Goal: Complete application form

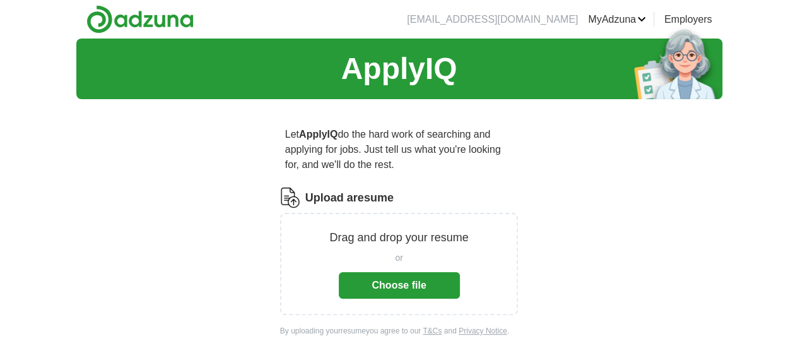
click at [428, 272] on button "Choose file" at bounding box center [399, 285] width 121 height 27
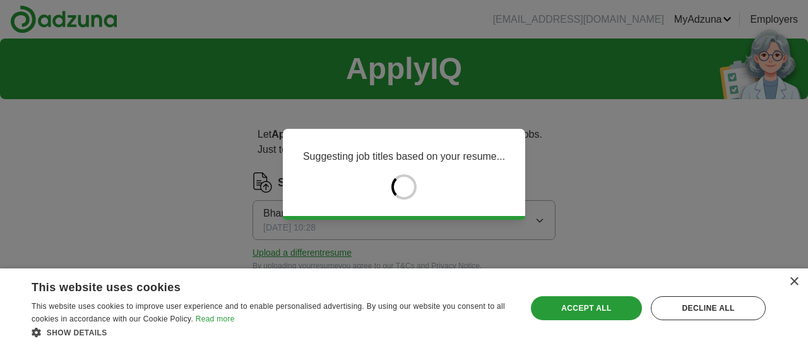
type input "*****"
type input "******"
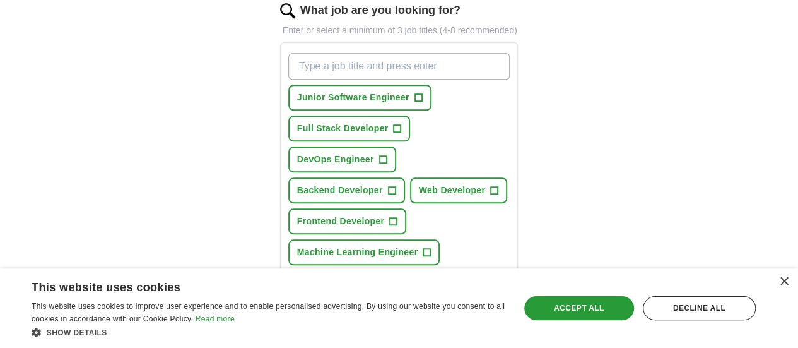
scroll to position [461, 0]
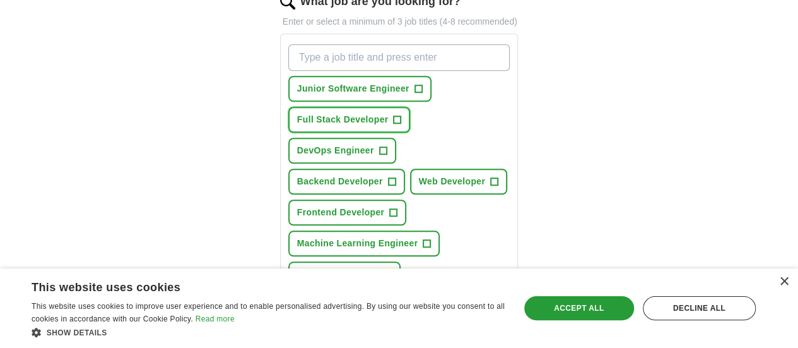
click at [389, 113] on span "Full Stack Developer" at bounding box center [343, 119] width 92 height 13
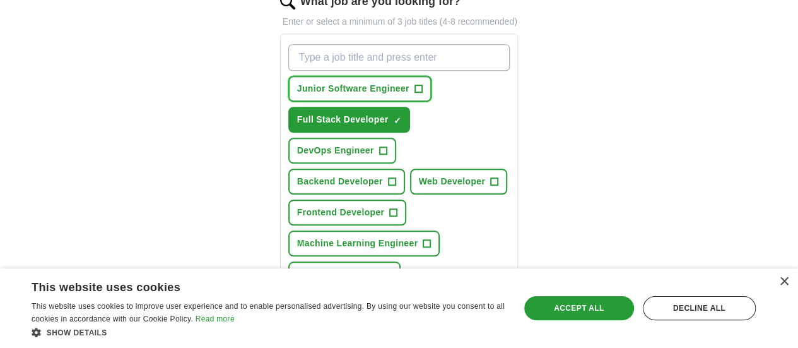
click at [342, 82] on span "Junior Software Engineer" at bounding box center [353, 88] width 112 height 13
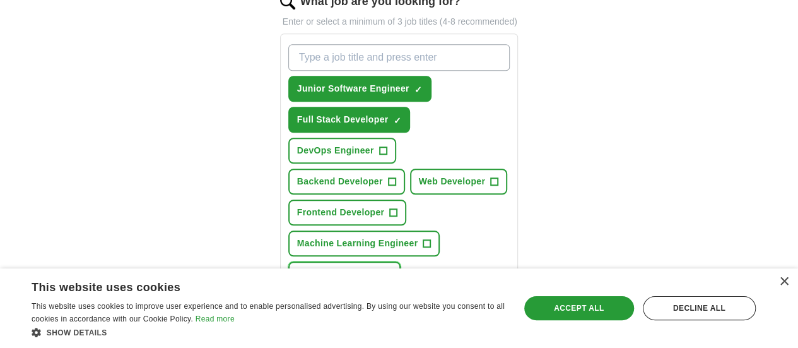
click at [379, 268] on span "Software Engineer" at bounding box center [337, 274] width 81 height 13
click at [385, 206] on span "Frontend Developer" at bounding box center [341, 212] width 88 height 13
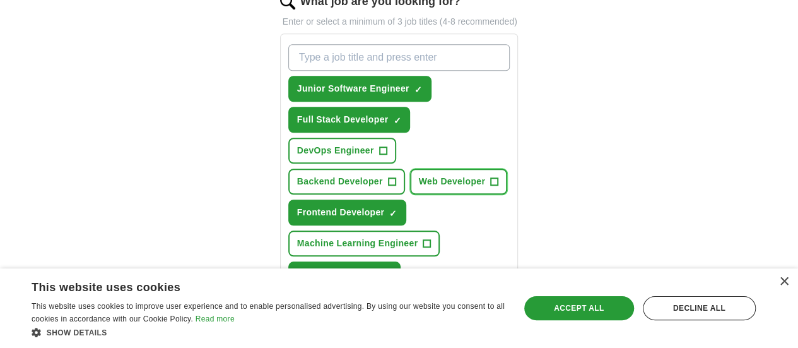
click at [419, 175] on span "Web Developer" at bounding box center [452, 181] width 66 height 13
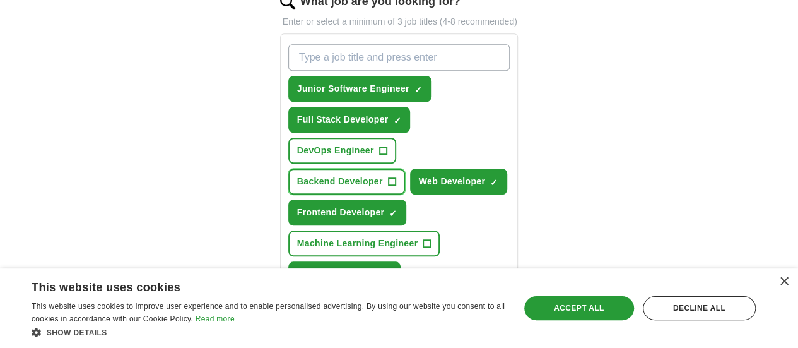
click at [383, 175] on span "Backend Developer" at bounding box center [340, 181] width 86 height 13
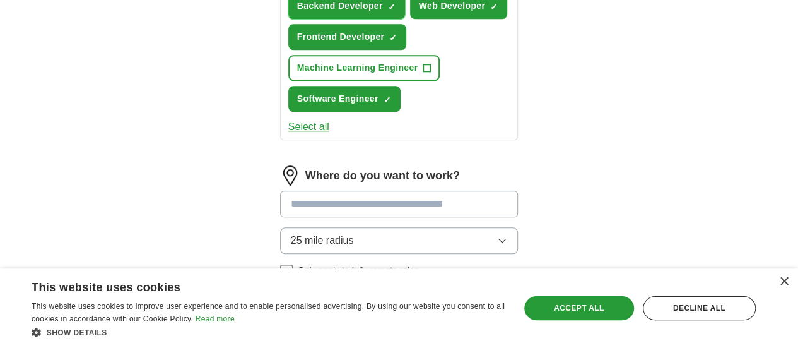
scroll to position [703, 0]
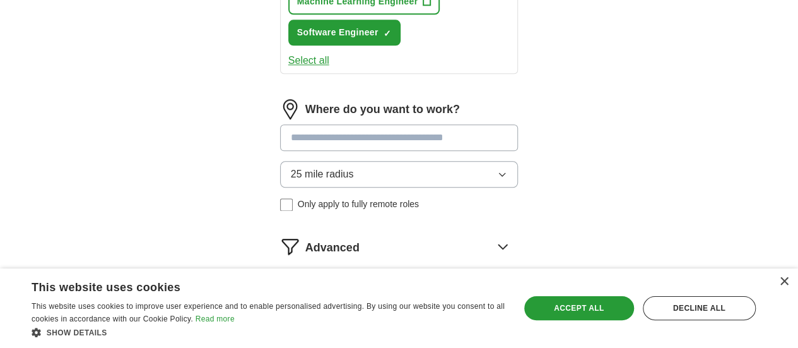
click at [384, 287] on button "Start applying for jobs" at bounding box center [399, 300] width 239 height 27
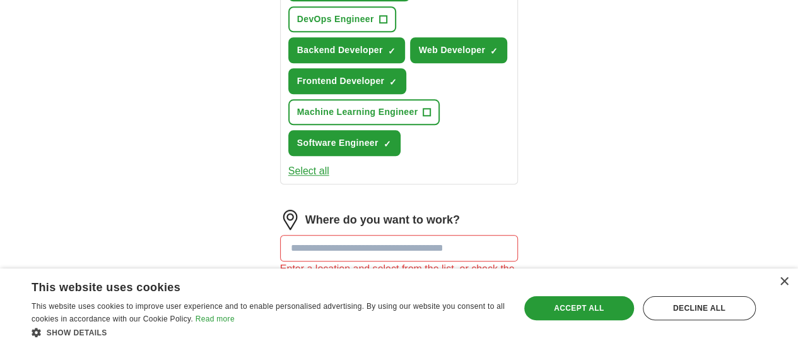
scroll to position [593, 0]
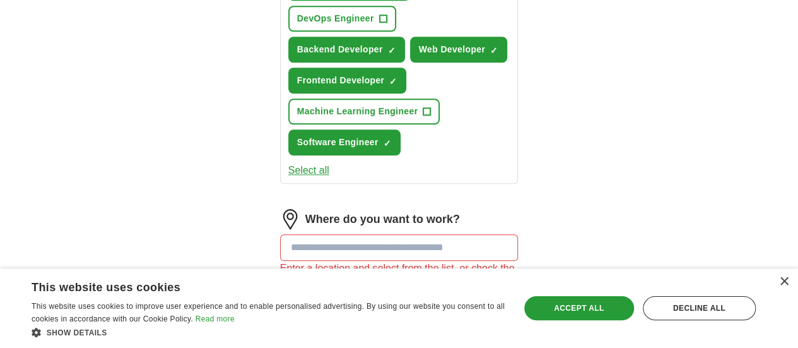
click at [370, 234] on input at bounding box center [399, 247] width 239 height 27
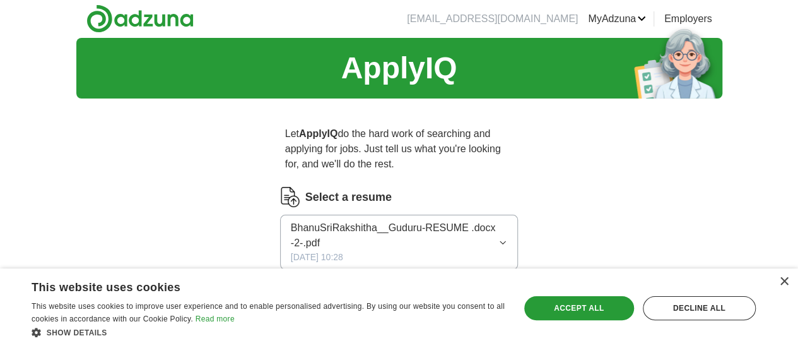
scroll to position [0, 0]
